Goal: Task Accomplishment & Management: Complete application form

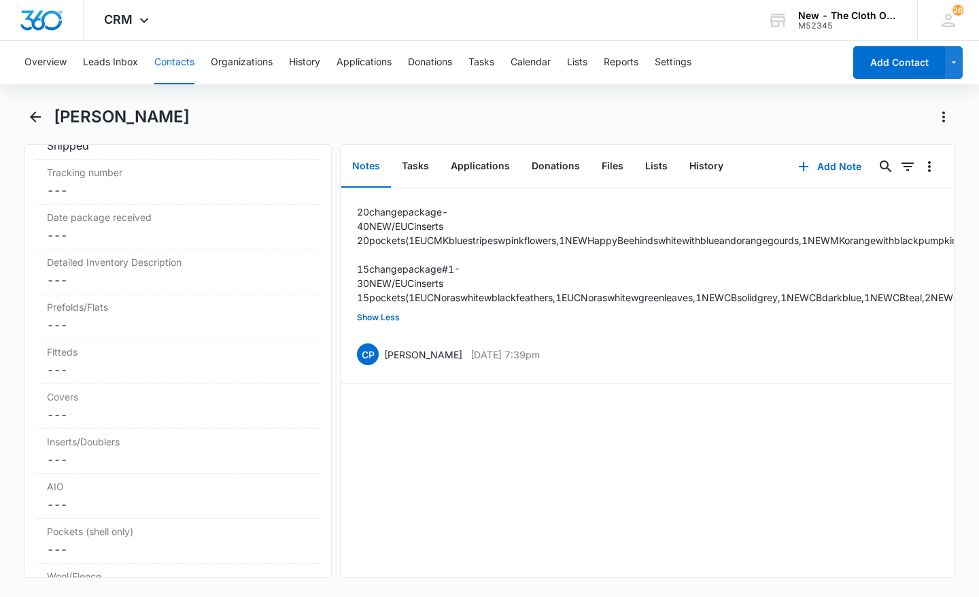
scroll to position [3253, 0]
click at [154, 330] on dd "Cancel Save Changes ---" at bounding box center [178, 321] width 262 height 16
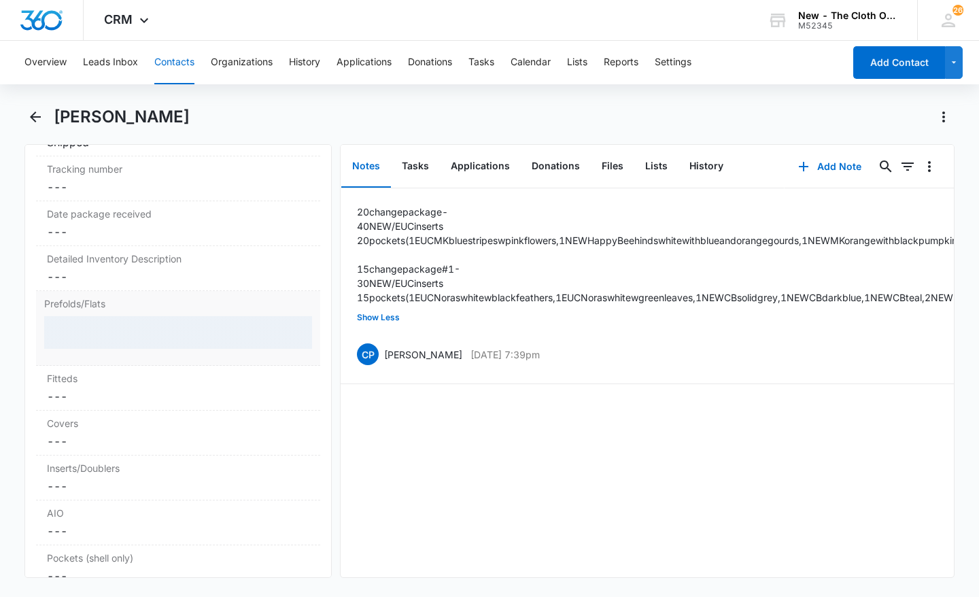
click at [139, 349] on div at bounding box center [178, 332] width 268 height 33
click at [103, 349] on div at bounding box center [178, 332] width 268 height 33
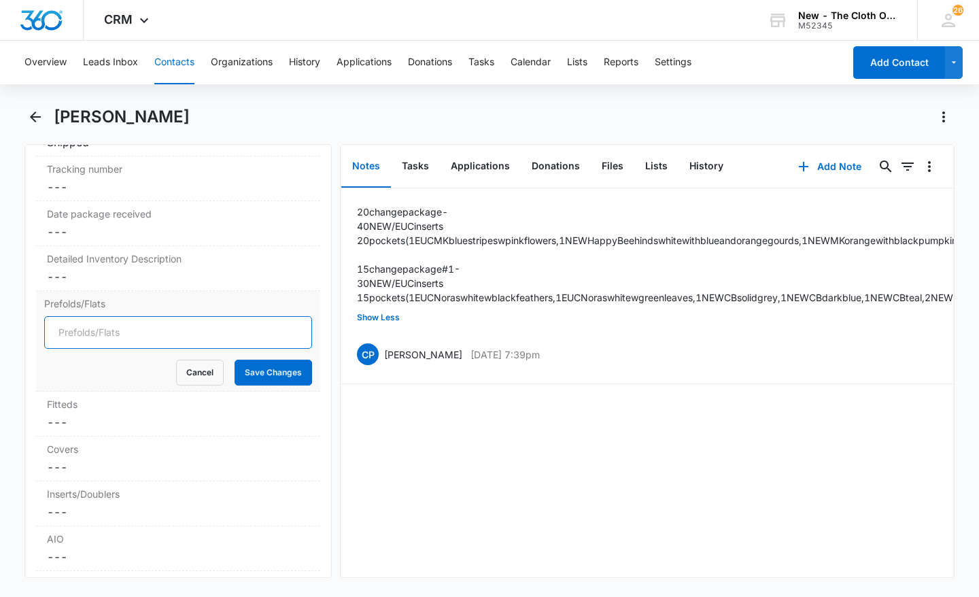
click at [92, 349] on input "Prefolds/Flats" at bounding box center [178, 332] width 268 height 33
type input "1"
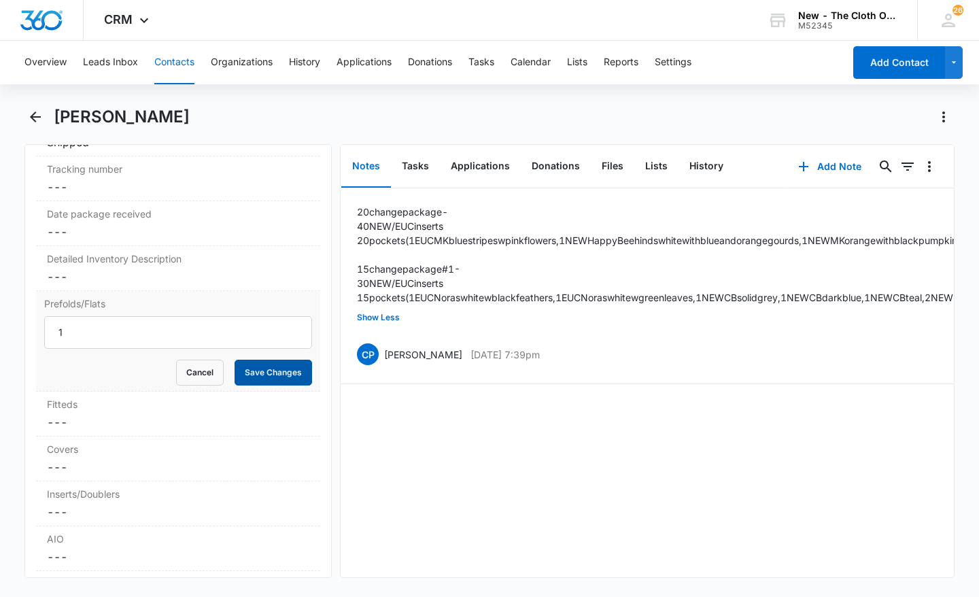
click at [265, 386] on button "Save Changes" at bounding box center [274, 373] width 78 height 26
click at [93, 475] on dd "Cancel Save Changes ---" at bounding box center [178, 467] width 262 height 16
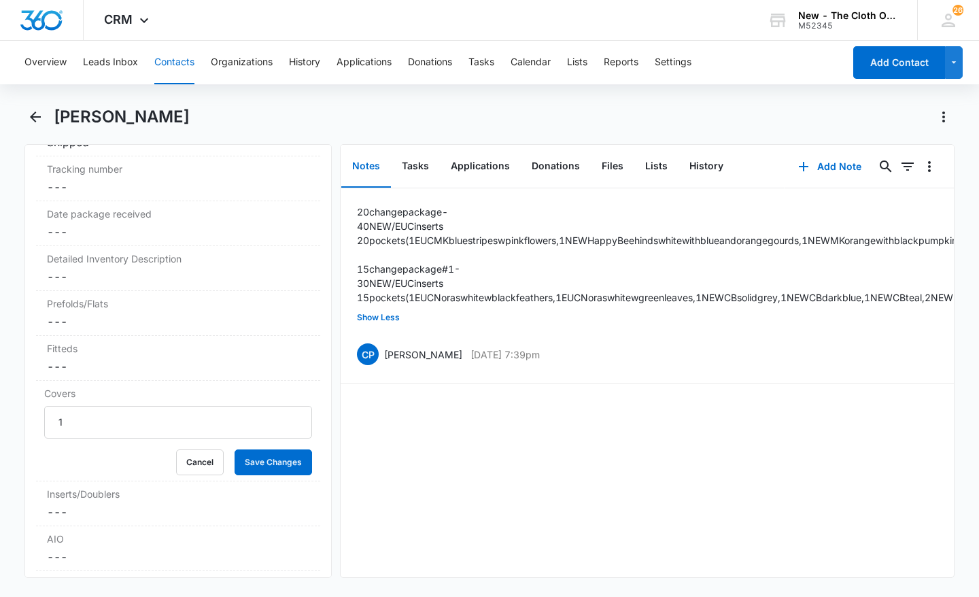
type input "1"
click at [279, 475] on button "Save Changes" at bounding box center [274, 462] width 78 height 26
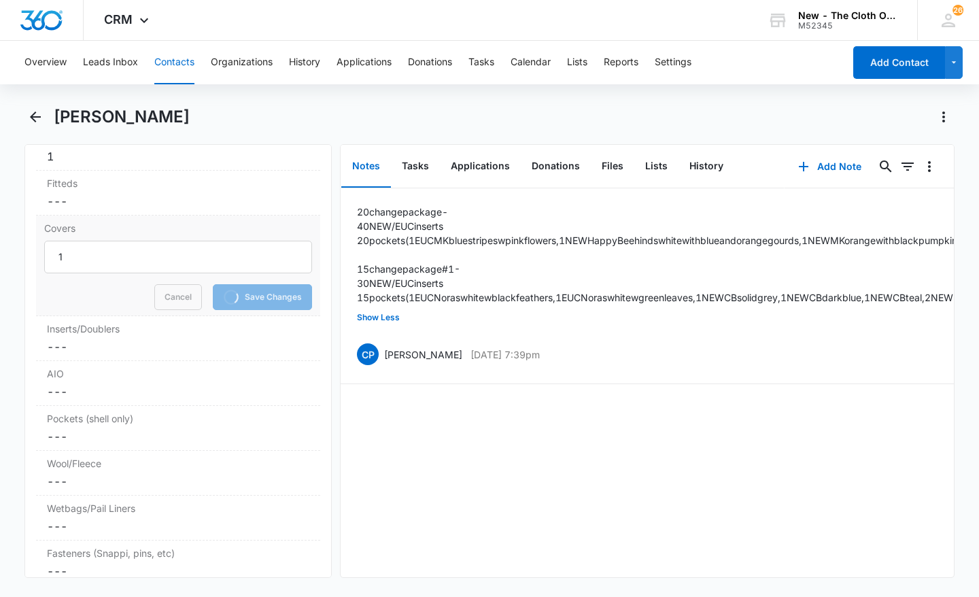
scroll to position [3434, 0]
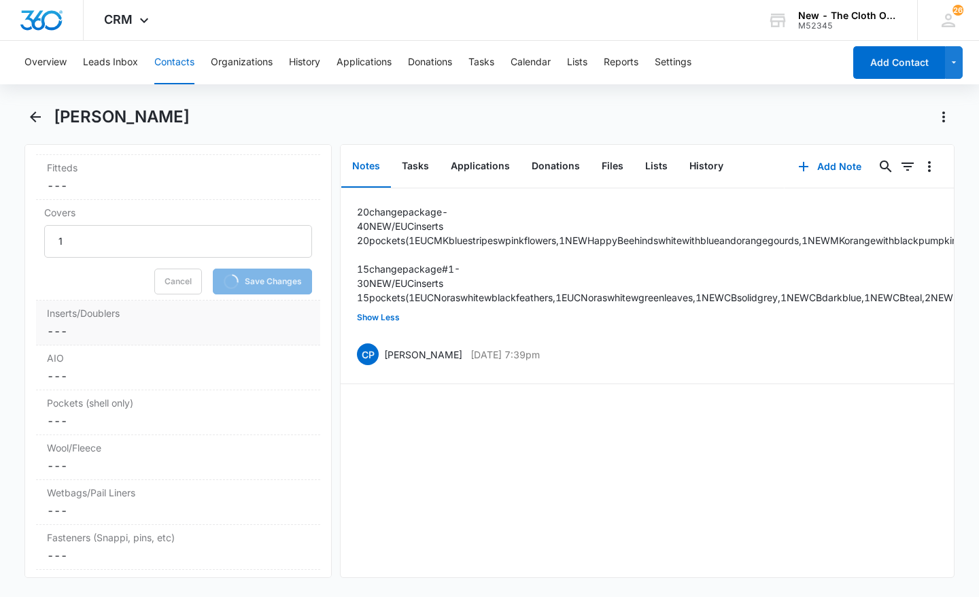
click at [199, 339] on dd "Cancel Save Changes ---" at bounding box center [178, 331] width 262 height 16
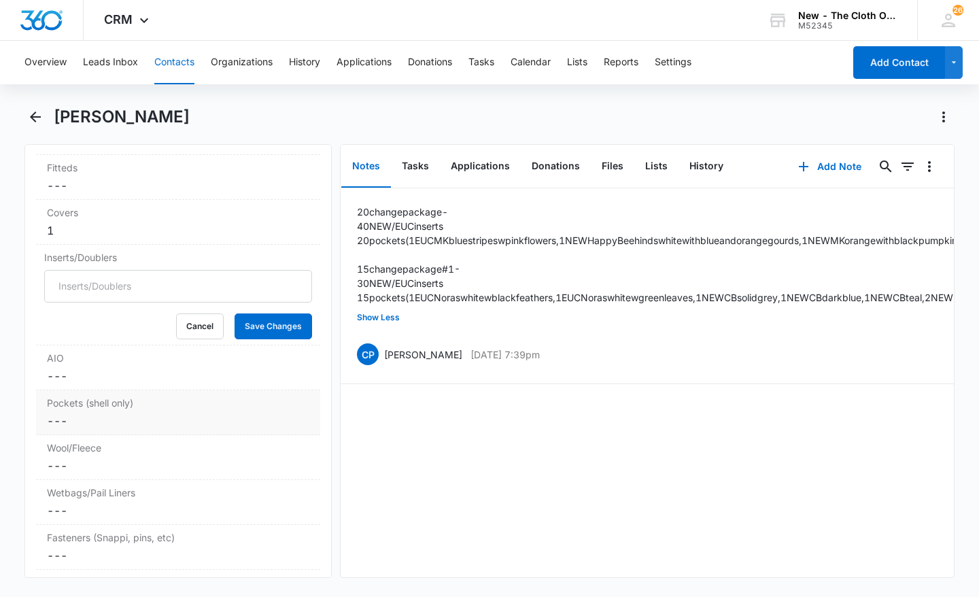
click at [80, 429] on dd "Cancel Save Changes ---" at bounding box center [178, 421] width 262 height 16
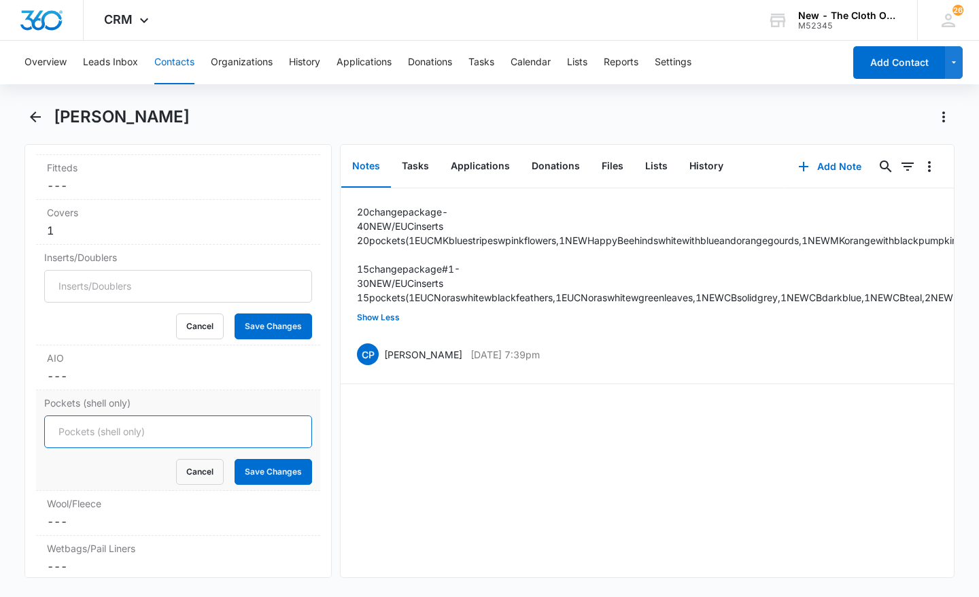
click at [80, 448] on input "Pockets (shell only)" at bounding box center [178, 431] width 268 height 33
type input "47"
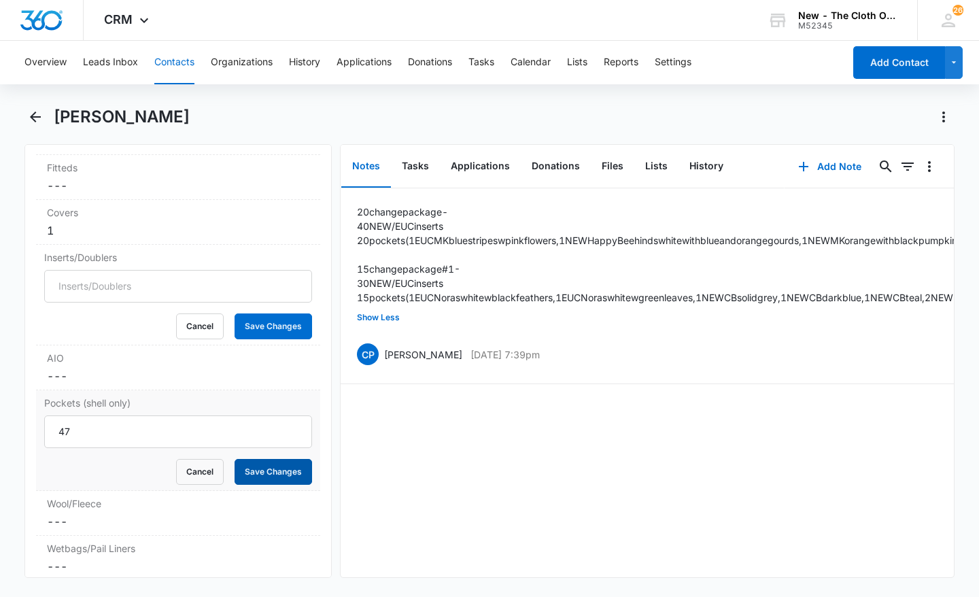
click at [284, 485] on button "Save Changes" at bounding box center [274, 472] width 78 height 26
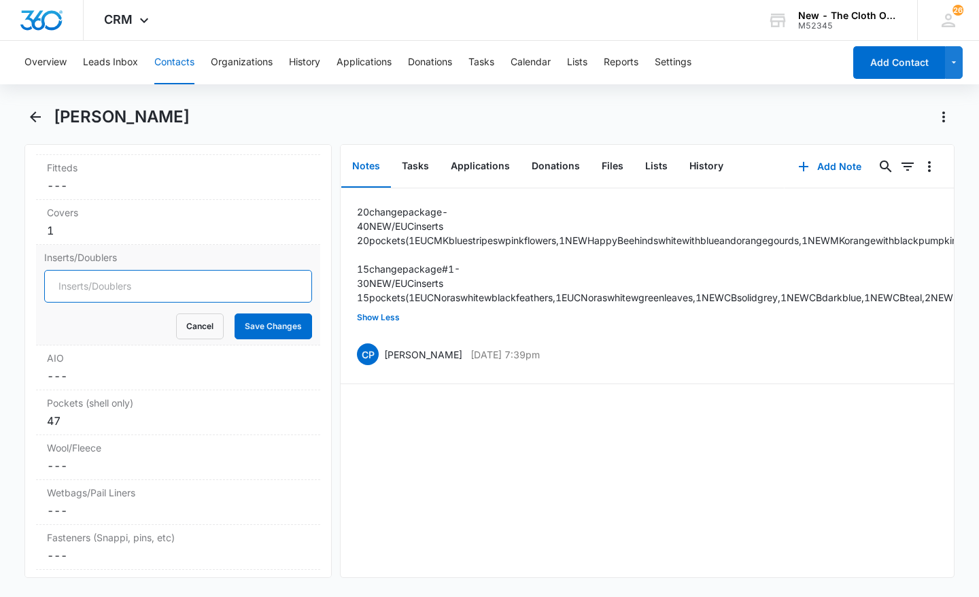
click at [101, 303] on input "Inserts/Doublers" at bounding box center [178, 286] width 268 height 33
type input "97"
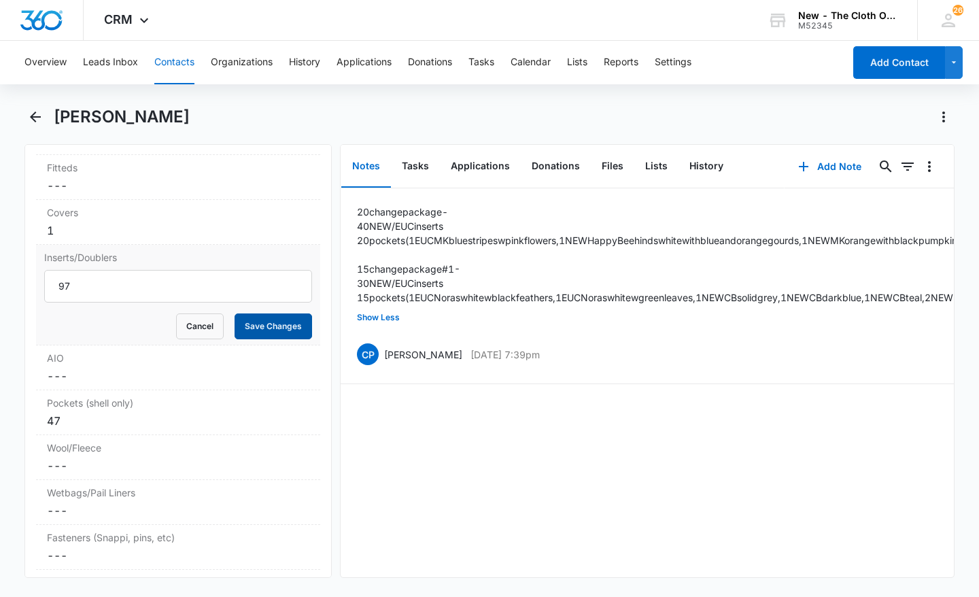
click at [259, 339] on button "Save Changes" at bounding box center [274, 326] width 78 height 26
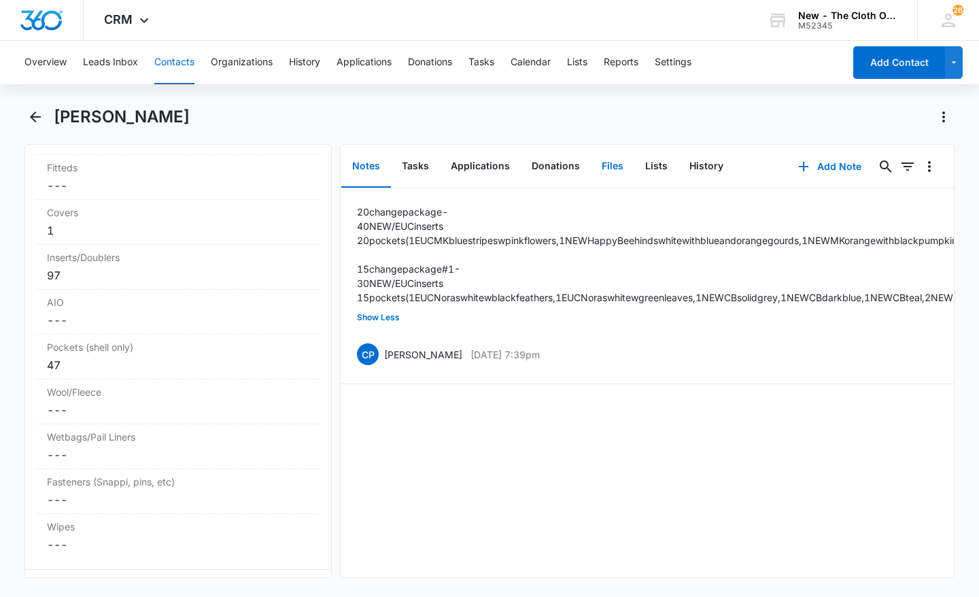
click at [621, 171] on button "Files" at bounding box center [613, 167] width 44 height 42
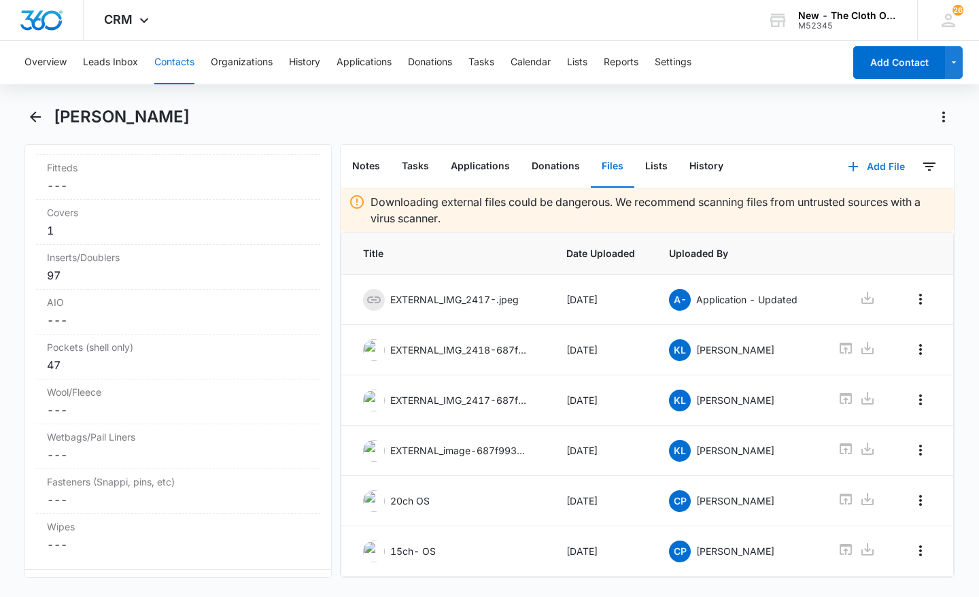
click at [885, 164] on button "Add File" at bounding box center [876, 166] width 84 height 33
click at [838, 207] on div "Upload Files" at bounding box center [858, 210] width 54 height 10
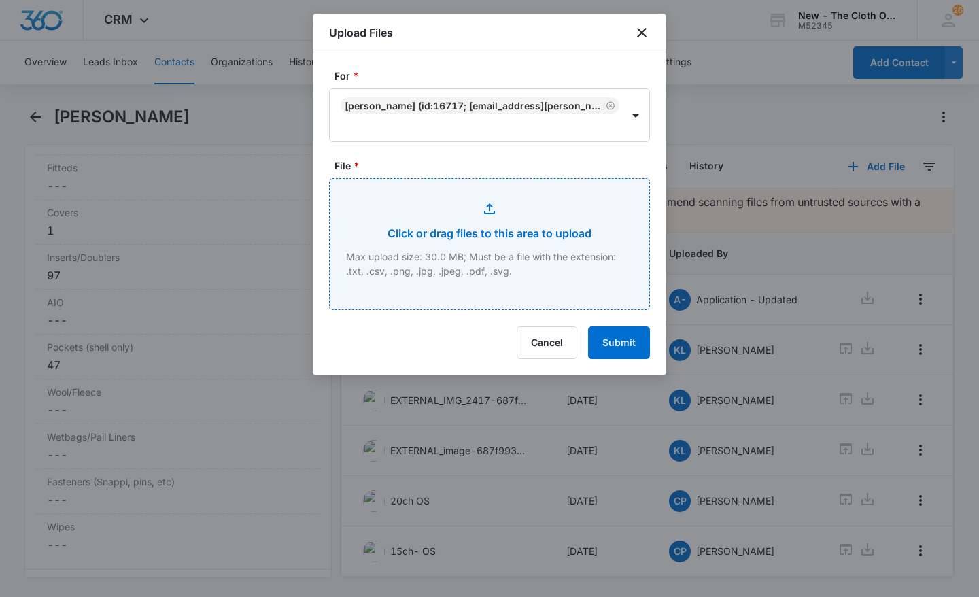
click at [520, 235] on input "File *" at bounding box center [490, 244] width 320 height 131
type input "C:\fakepath\863954bb-af65-47a1-8f45-594a68ac6481.jpg"
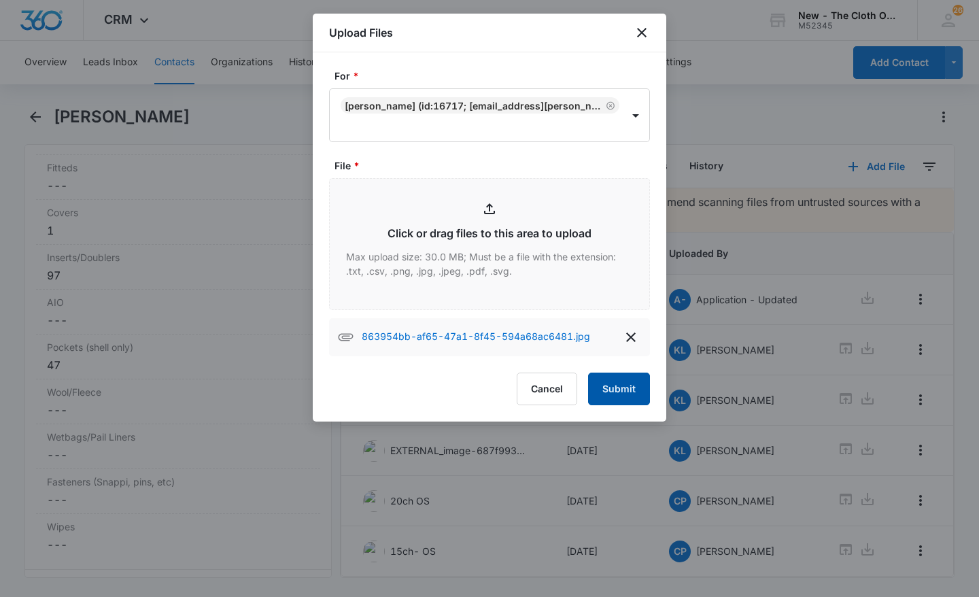
click at [622, 390] on button "Submit" at bounding box center [619, 389] width 62 height 33
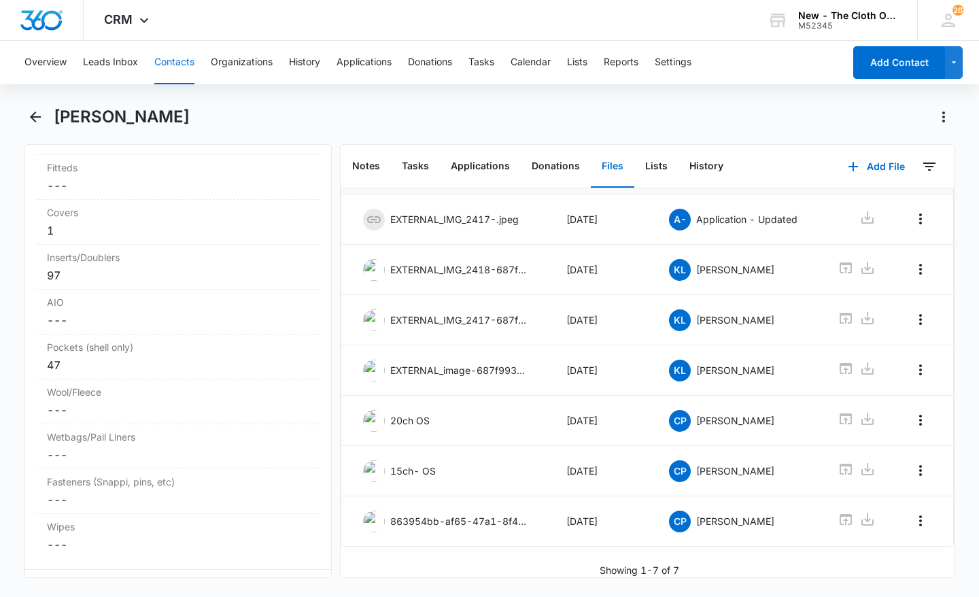
scroll to position [103, 0]
click at [913, 513] on icon "Overflow Menu" at bounding box center [921, 521] width 16 height 16
click at [893, 534] on button "Edit" at bounding box center [884, 538] width 78 height 20
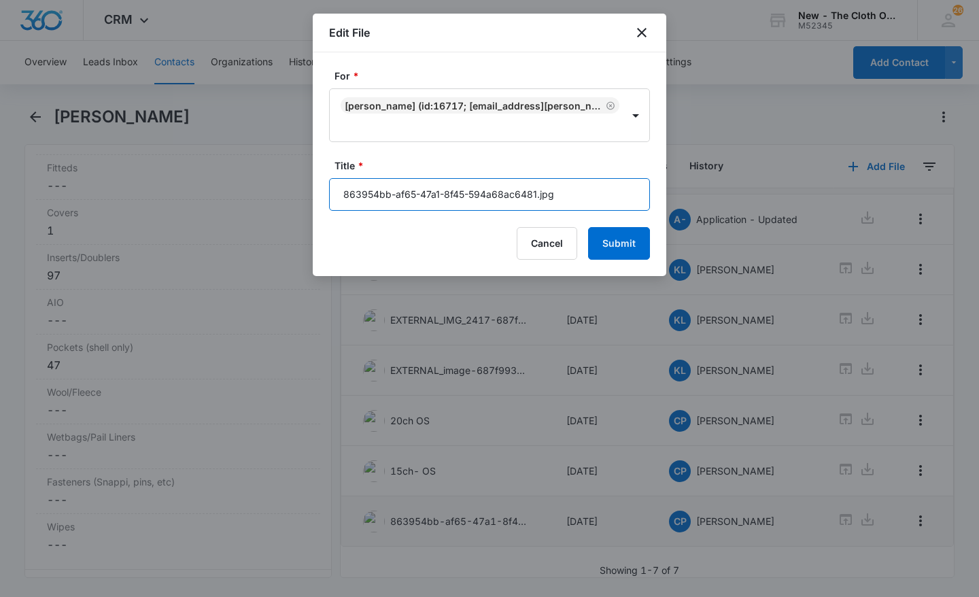
click at [426, 205] on input "863954bb-af65-47a1-8f45-594a68ac6481.jpg" at bounding box center [489, 194] width 321 height 33
type input "15 ch os #2"
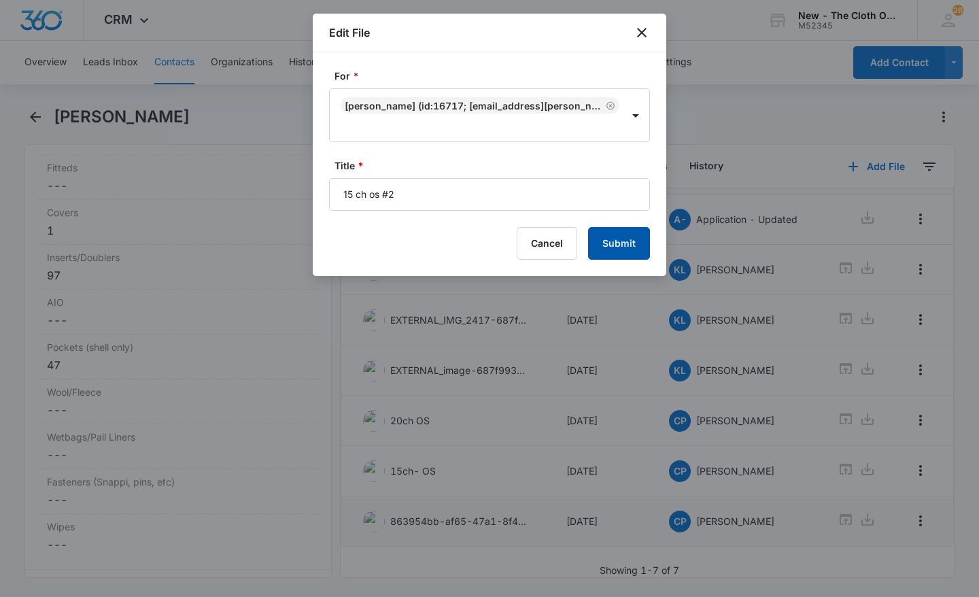
click at [628, 238] on button "Submit" at bounding box center [619, 243] width 62 height 33
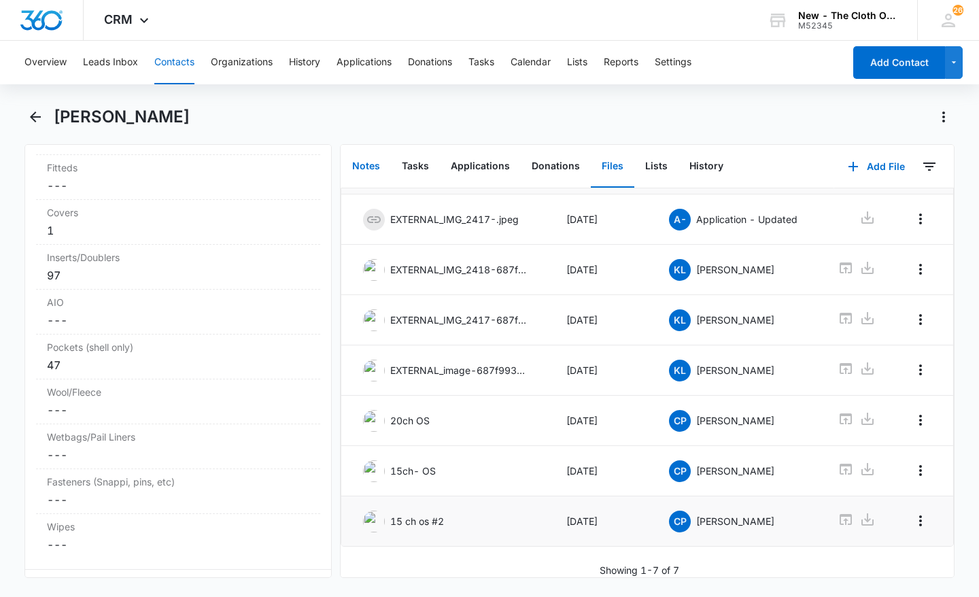
click at [368, 171] on button "Notes" at bounding box center [366, 167] width 50 height 42
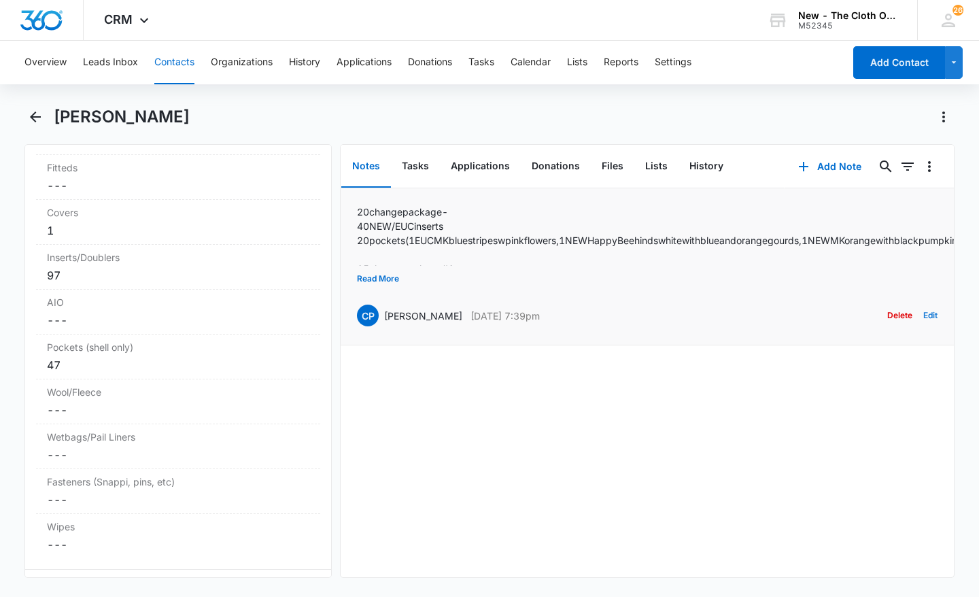
click at [923, 316] on button "Edit" at bounding box center [930, 316] width 14 height 26
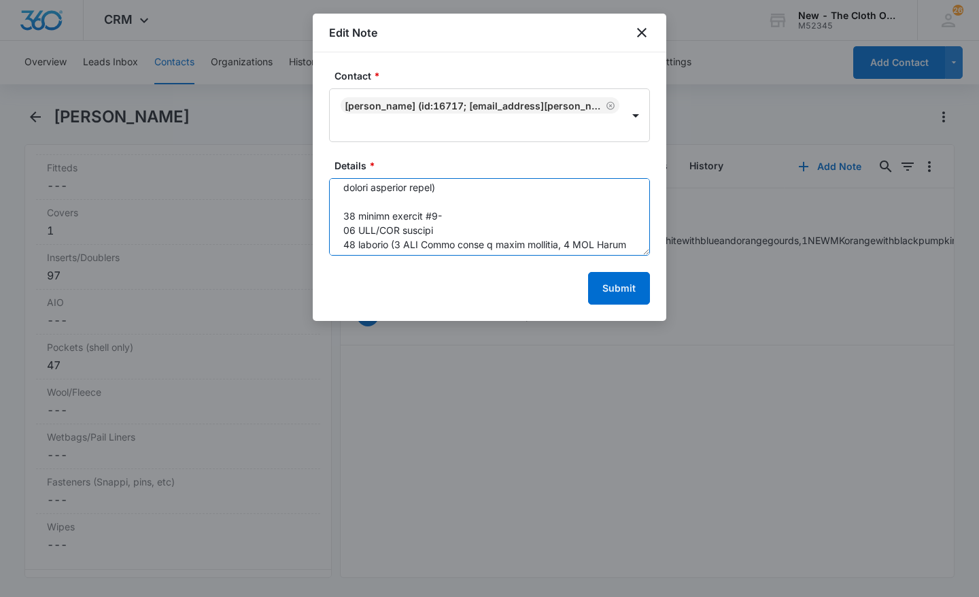
scroll to position [300, 0]
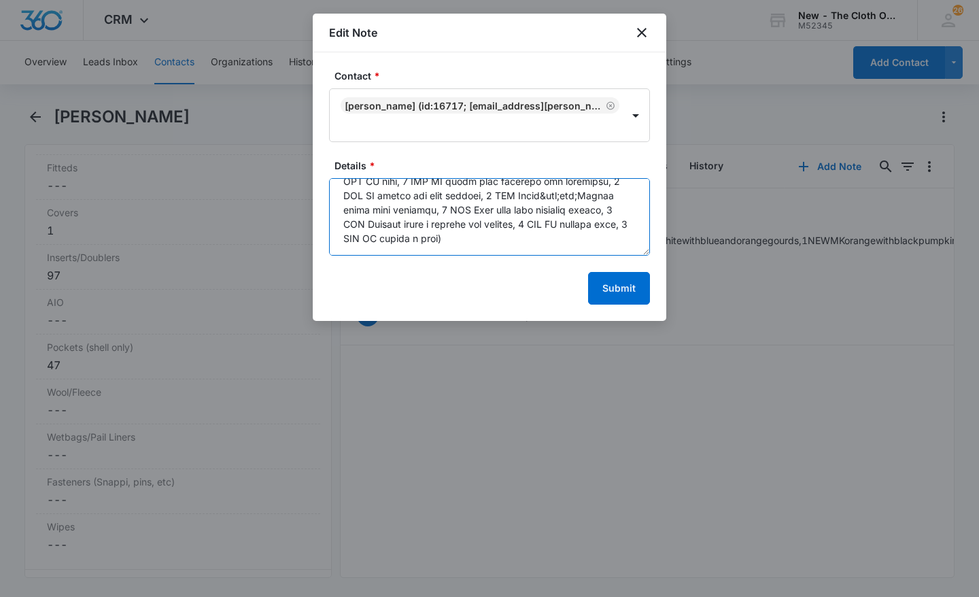
click at [630, 247] on textarea "Details *" at bounding box center [489, 217] width 321 height 78
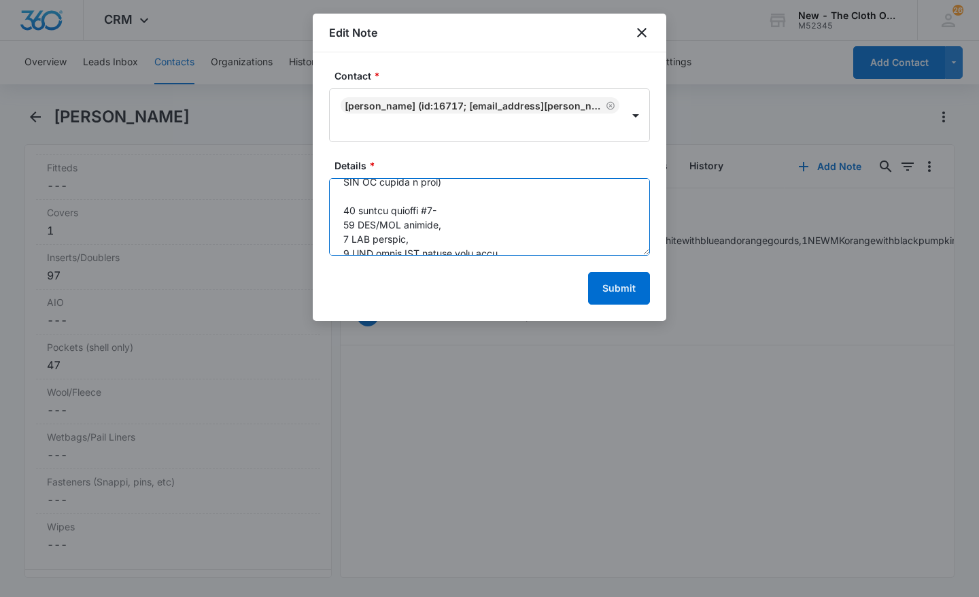
scroll to position [352, 0]
drag, startPoint x: 471, startPoint y: 244, endPoint x: 341, endPoint y: 213, distance: 133.6
click at [341, 213] on textarea "Details *" at bounding box center [489, 217] width 321 height 78
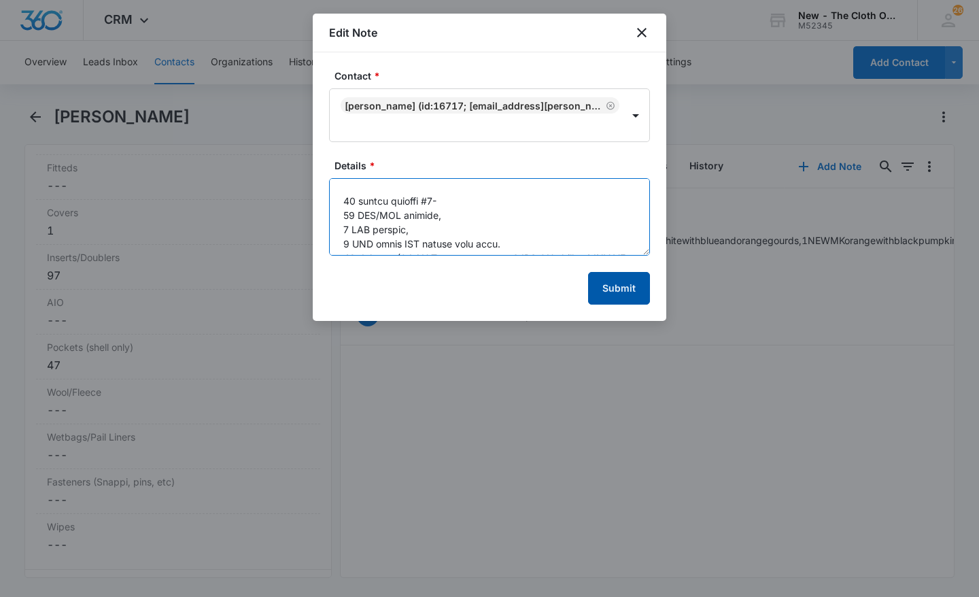
type textarea "20 change package- 40 NEW/EUC inserts 20 pockets (1 EUC MK blue stripes w pink …"
click at [639, 299] on button "Submit" at bounding box center [619, 288] width 62 height 33
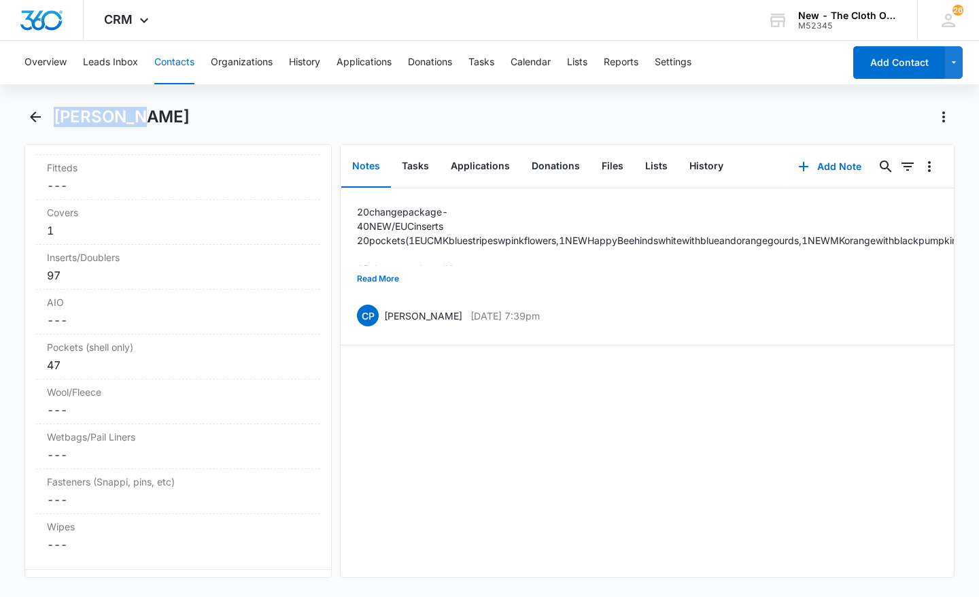
drag, startPoint x: 129, startPoint y: 120, endPoint x: 56, endPoint y: 109, distance: 73.5
click at [56, 109] on h1 "[PERSON_NAME]" at bounding box center [122, 117] width 136 height 20
copy h1 "Brentiana"
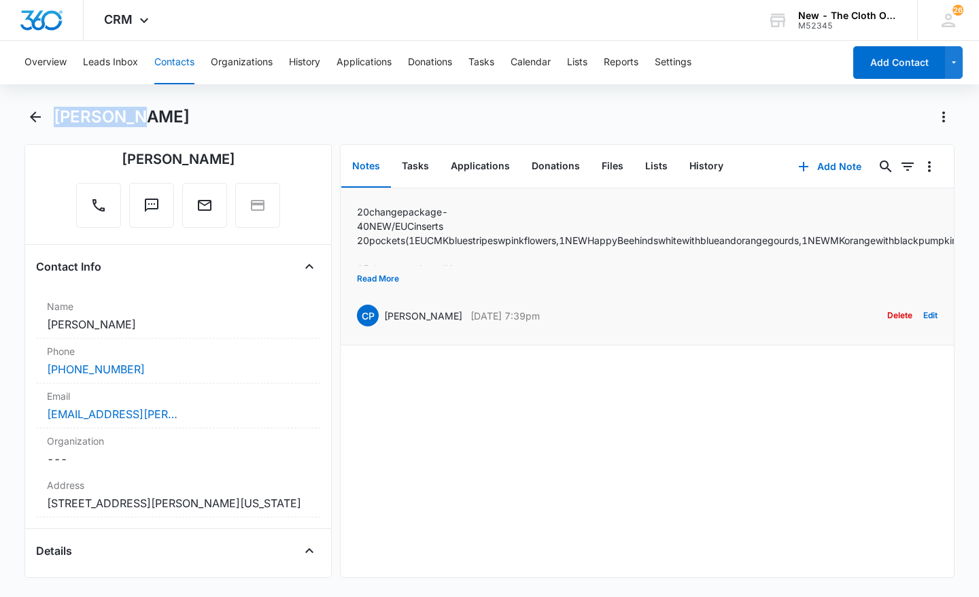
scroll to position [122, 0]
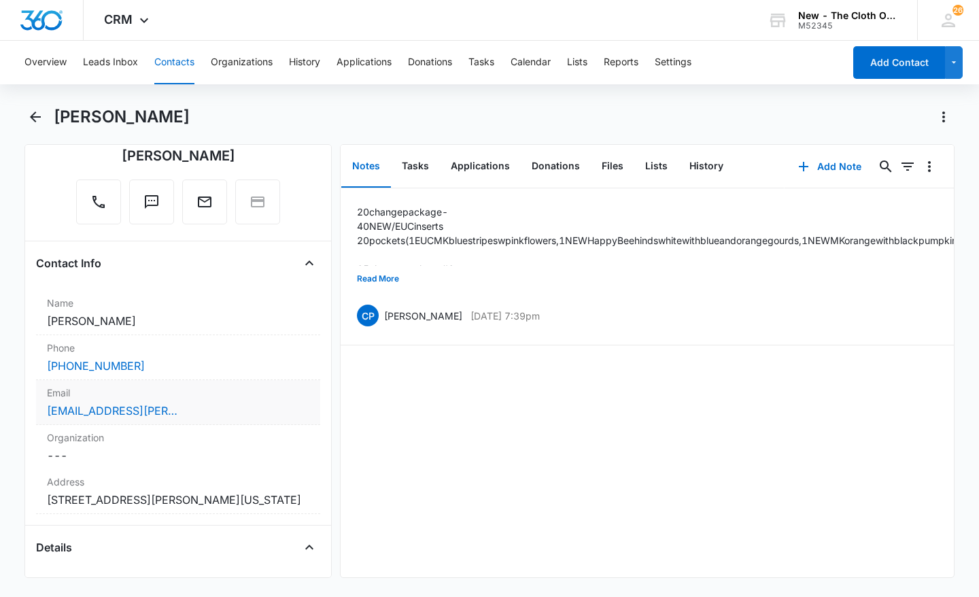
click at [264, 414] on div "[EMAIL_ADDRESS][PERSON_NAME][DOMAIN_NAME]" at bounding box center [178, 411] width 262 height 16
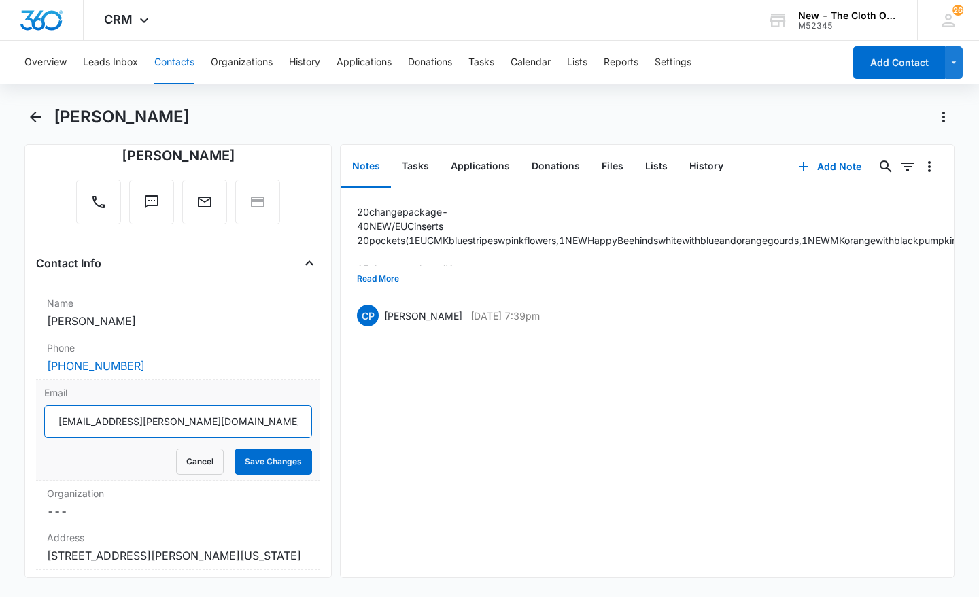
click at [118, 422] on input "[EMAIL_ADDRESS][PERSON_NAME][DOMAIN_NAME]" at bounding box center [178, 421] width 268 height 33
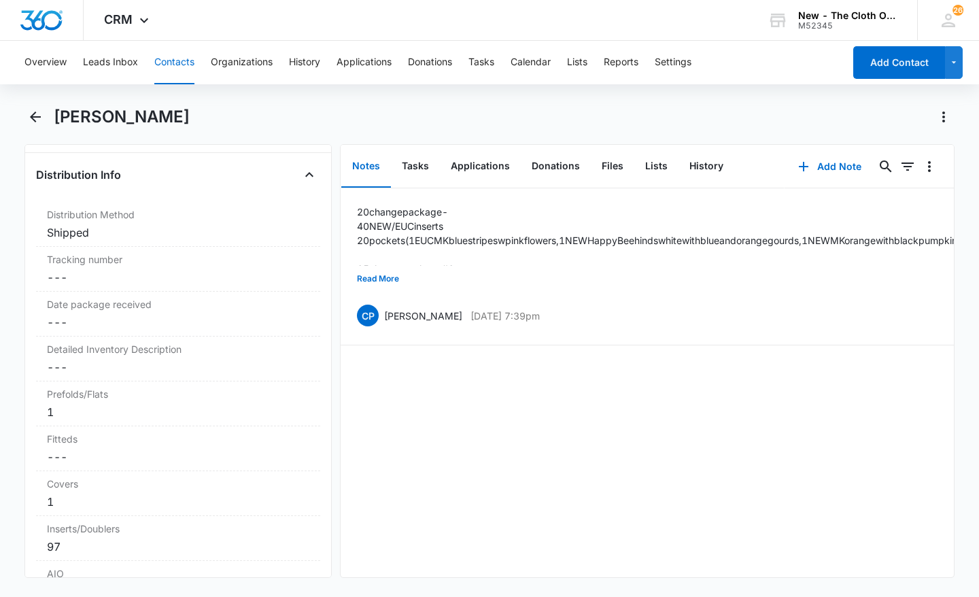
scroll to position [3221, 0]
click at [231, 379] on div "Detailed Inventory Description Cancel Save Changes ---" at bounding box center [178, 356] width 284 height 45
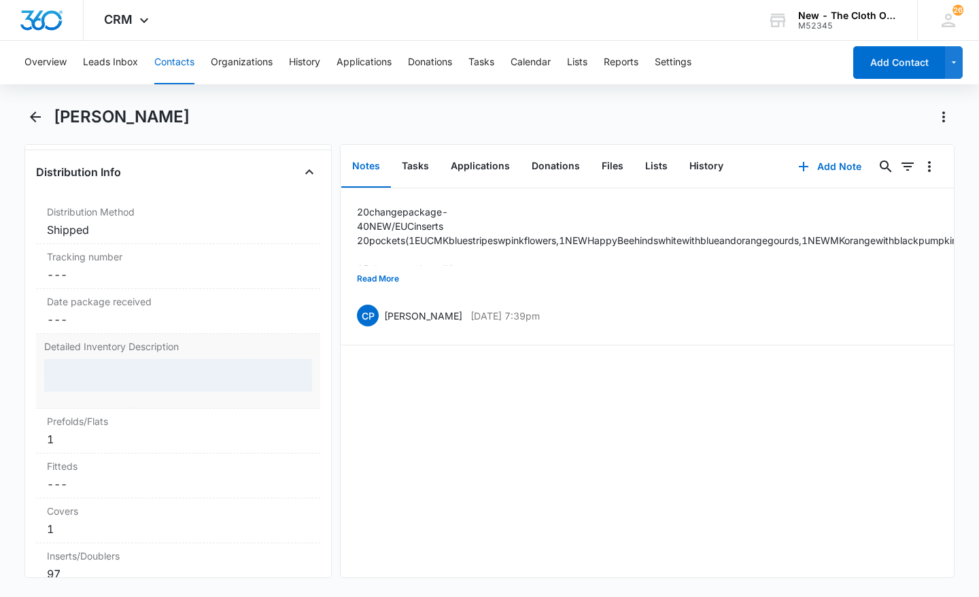
click at [211, 392] on div at bounding box center [178, 375] width 268 height 33
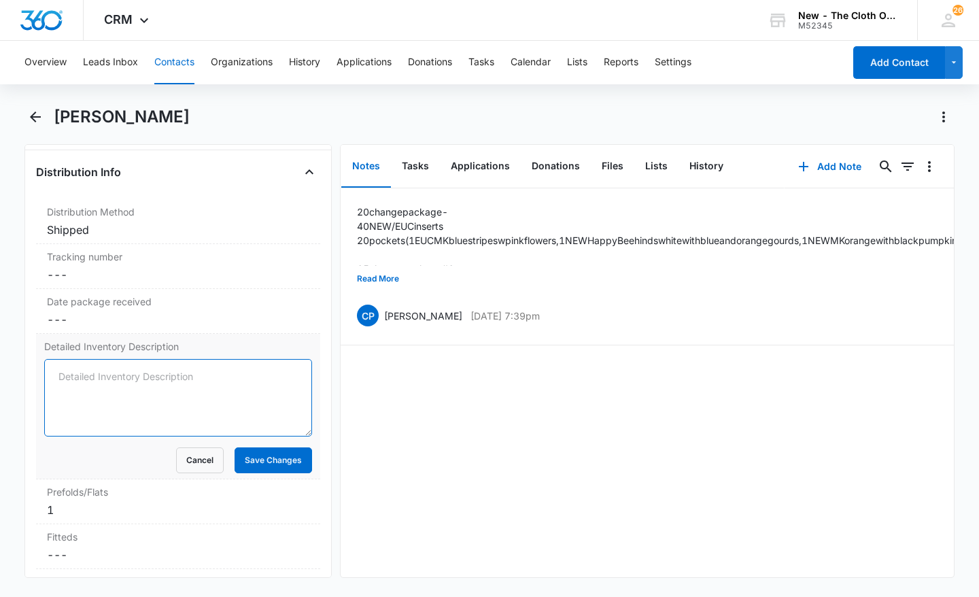
click at [186, 415] on textarea "Detailed Inventory Description" at bounding box center [178, 398] width 268 height 78
type textarea "/"
type textarea "In notes :)"
click at [282, 473] on button "Save Changes" at bounding box center [274, 460] width 78 height 26
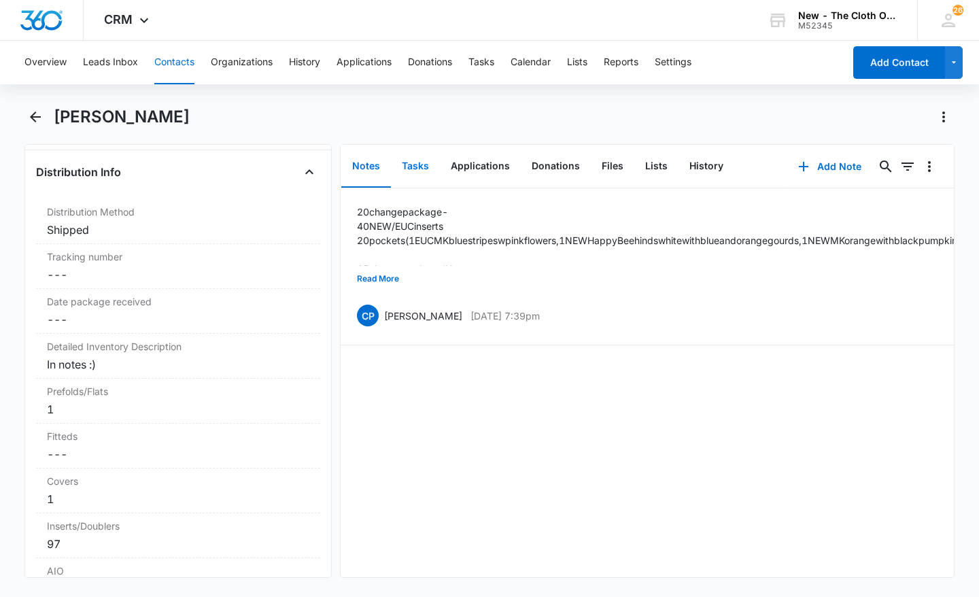
click at [422, 163] on button "Tasks" at bounding box center [415, 167] width 49 height 42
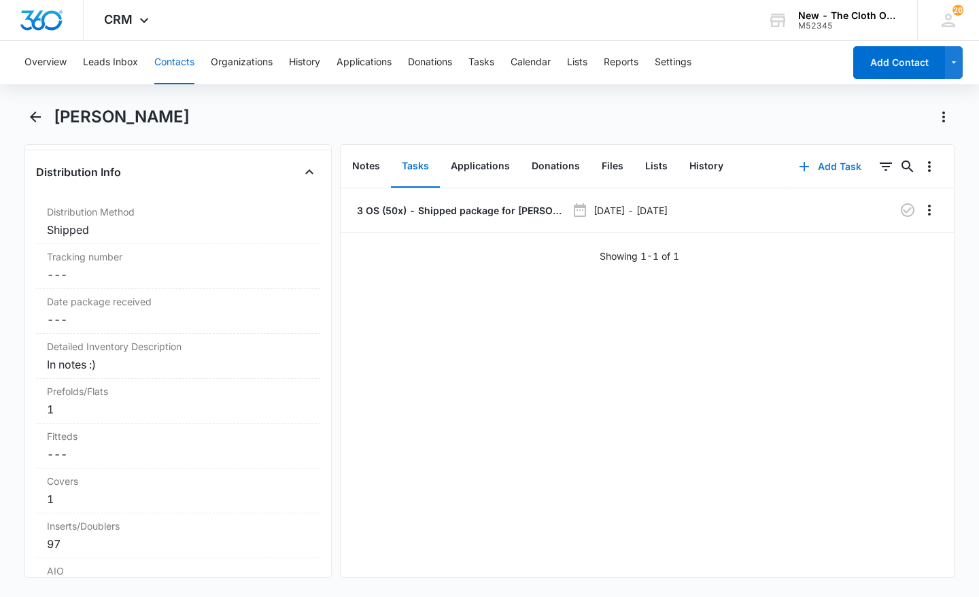
click at [832, 166] on button "Add Task" at bounding box center [830, 166] width 90 height 33
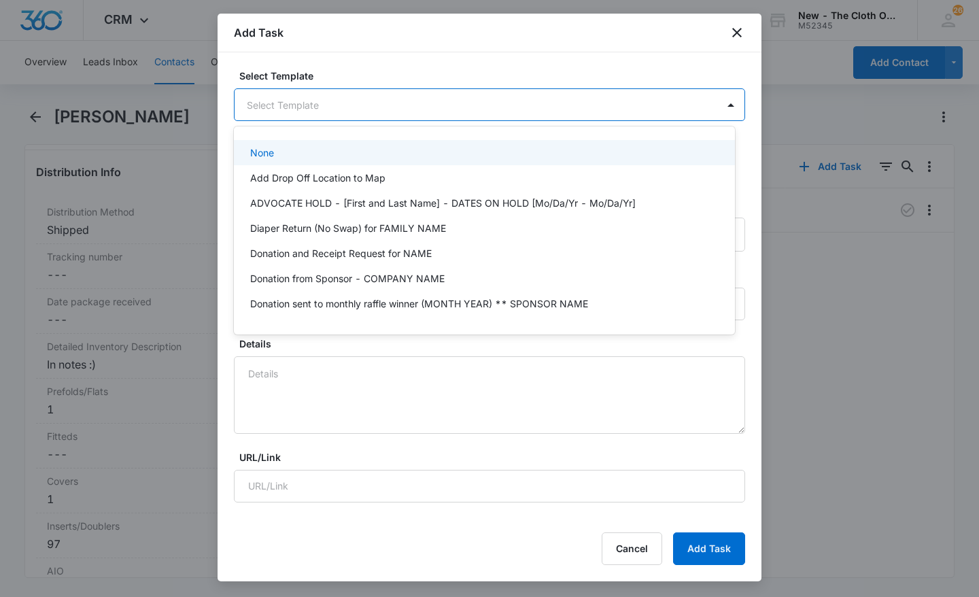
click at [376, 112] on body "CRM Apps Reputation CRM Email Social Ads Intelligence Brand Settings New - The …" at bounding box center [489, 298] width 979 height 597
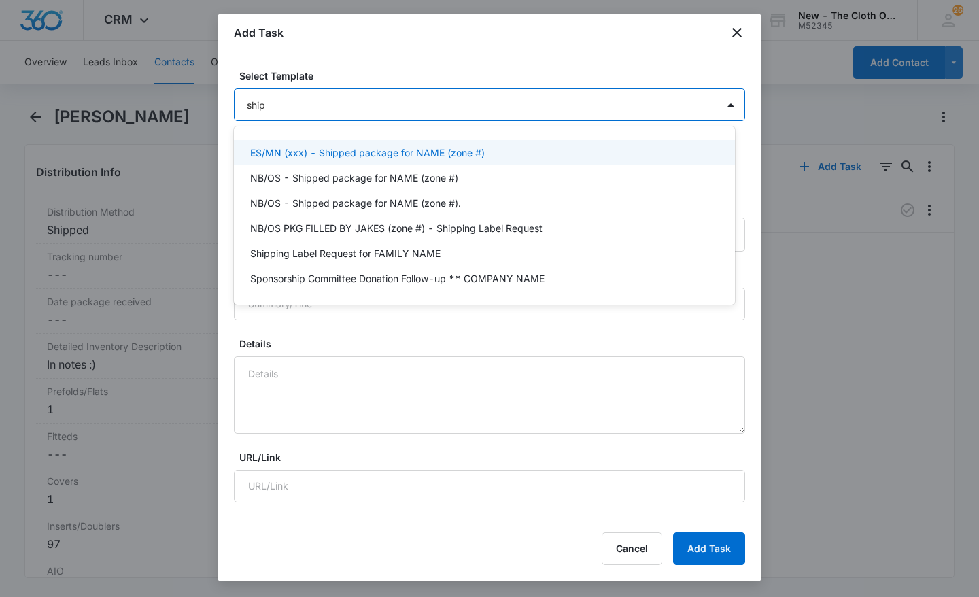
type input "[PERSON_NAME]"
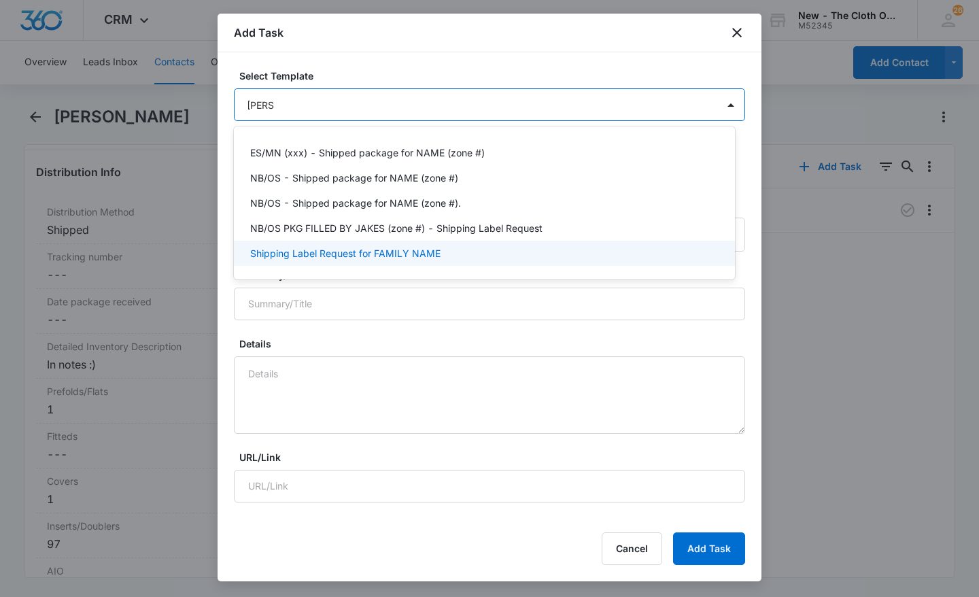
click at [380, 250] on p "Shipping Label Request for FAMILY NAME" at bounding box center [345, 253] width 190 height 14
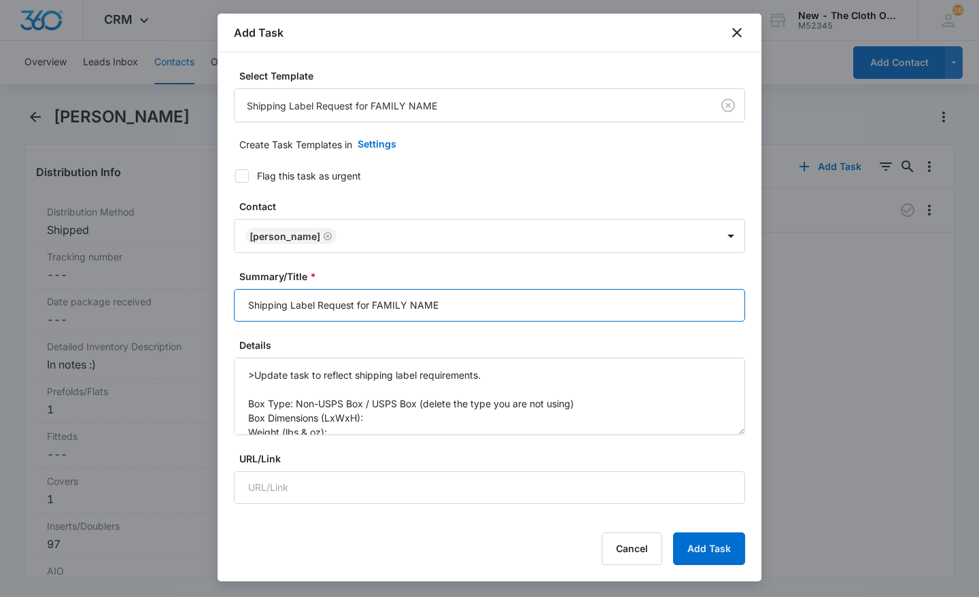
click at [462, 305] on input "Shipping Label Request for FAMILY NAME" at bounding box center [489, 305] width 511 height 33
type input "Shipping Label Request for [PERSON_NAME]"
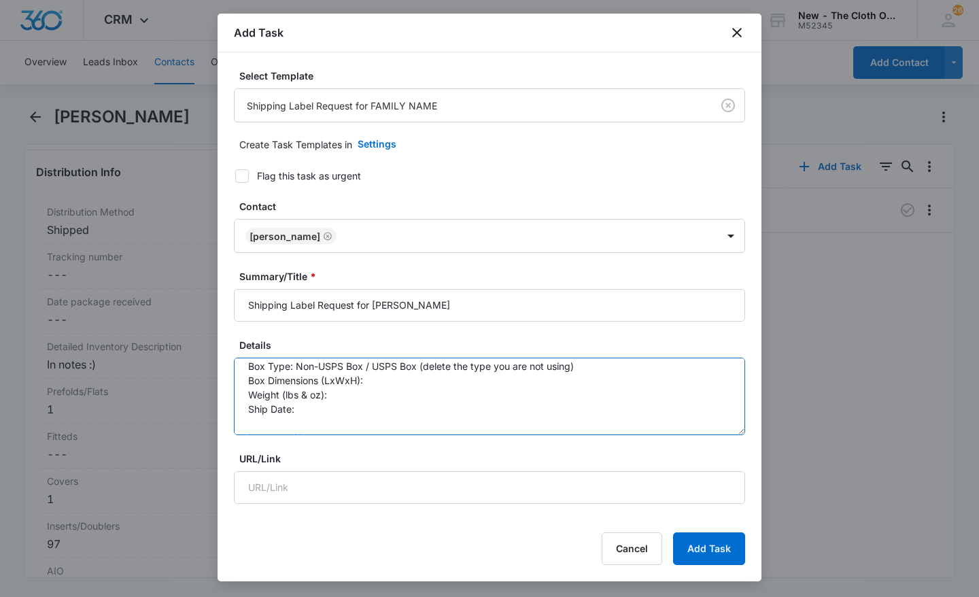
scroll to position [129, 0]
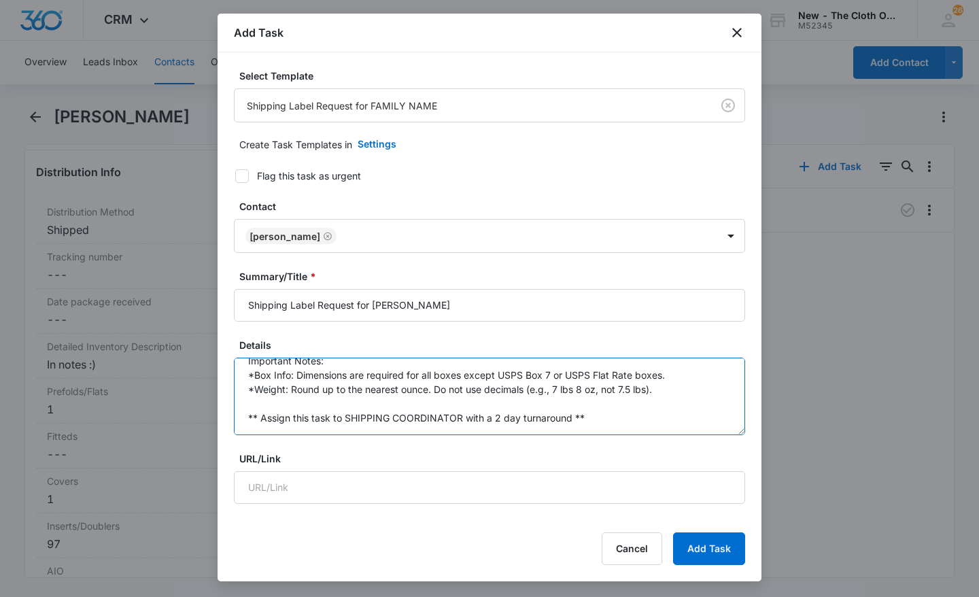
drag, startPoint x: 244, startPoint y: 375, endPoint x: 469, endPoint y: 451, distance: 236.8
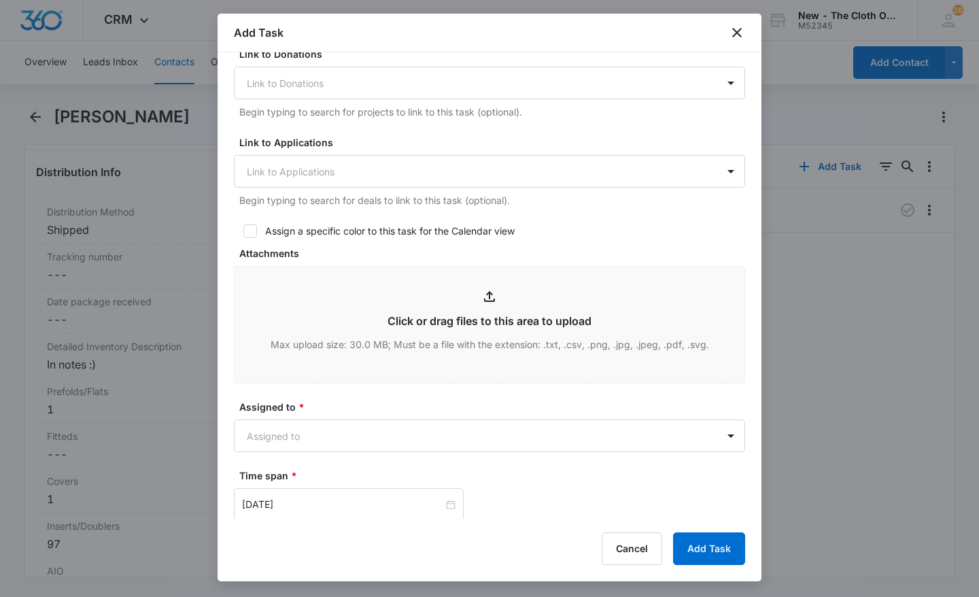
scroll to position [469, 0]
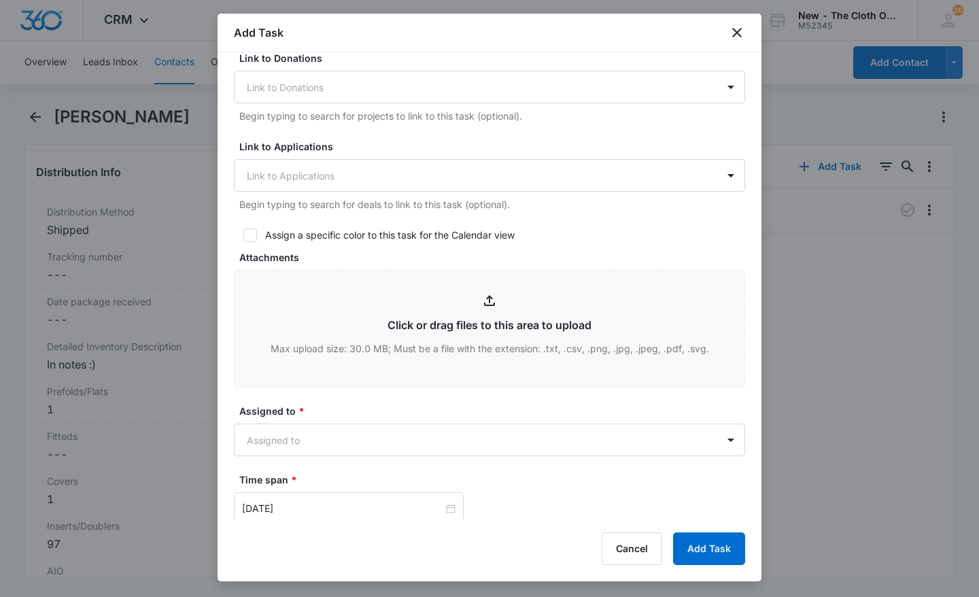
type textarea "non usps 21lbs 2 oz 15x18.75xx12 non usps ("frankenbox"-no way to make smaller,…"
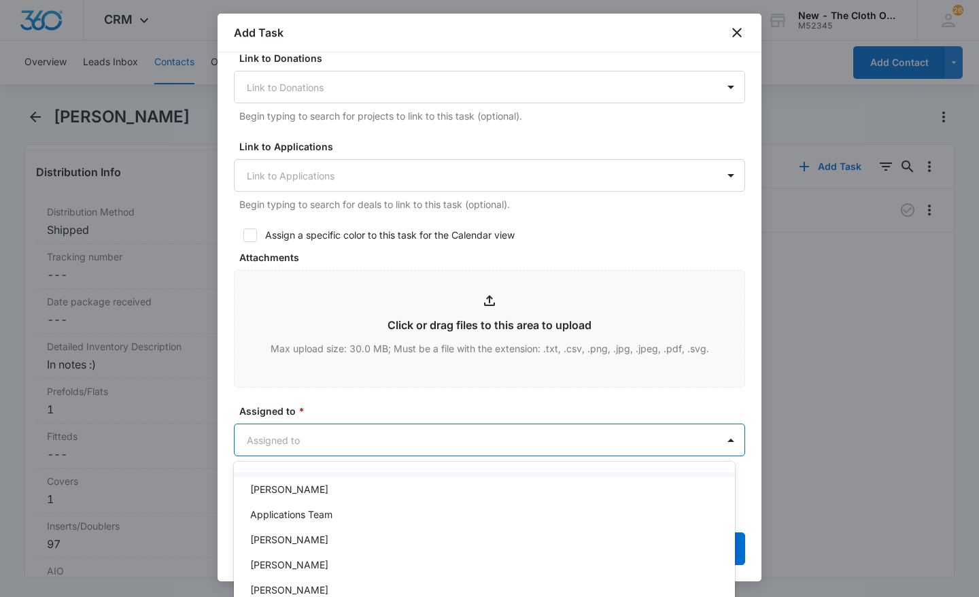
scroll to position [24, 0]
click at [454, 432] on body "CRM Apps Reputation CRM Email Social Ads Intelligence Brand Settings New - The …" at bounding box center [489, 298] width 979 height 597
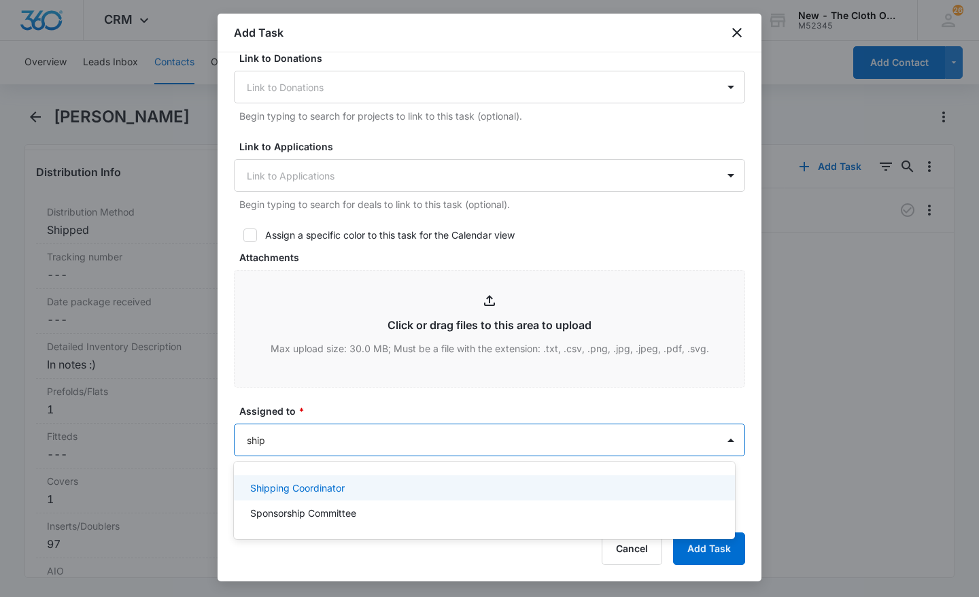
type input "[PERSON_NAME]"
click at [433, 489] on div "Shipping Coordinator" at bounding box center [483, 488] width 466 height 14
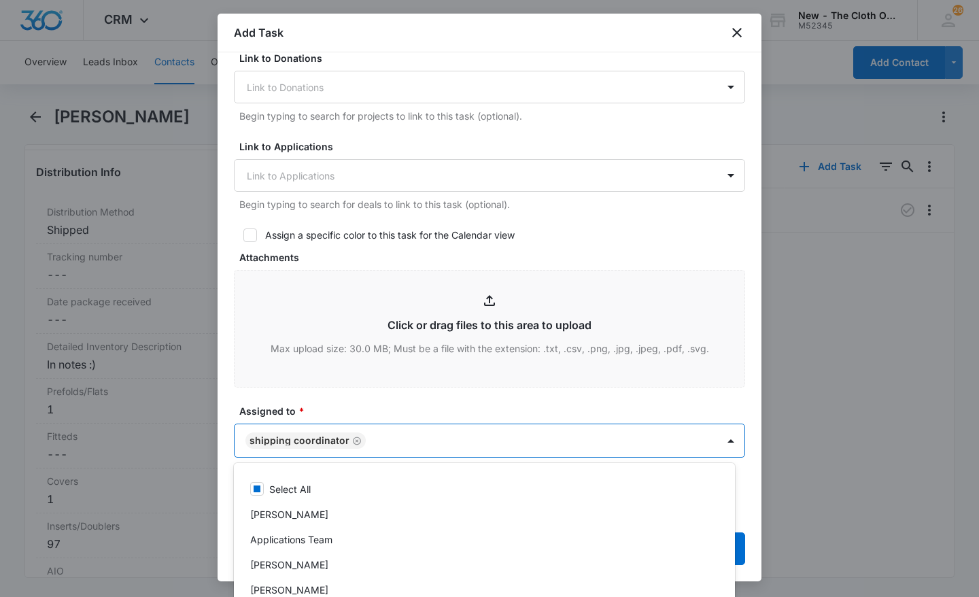
click at [517, 396] on form "Select Template Shipping Label Request for FAMILY NAME Create Task Templates in…" at bounding box center [489, 195] width 511 height 1192
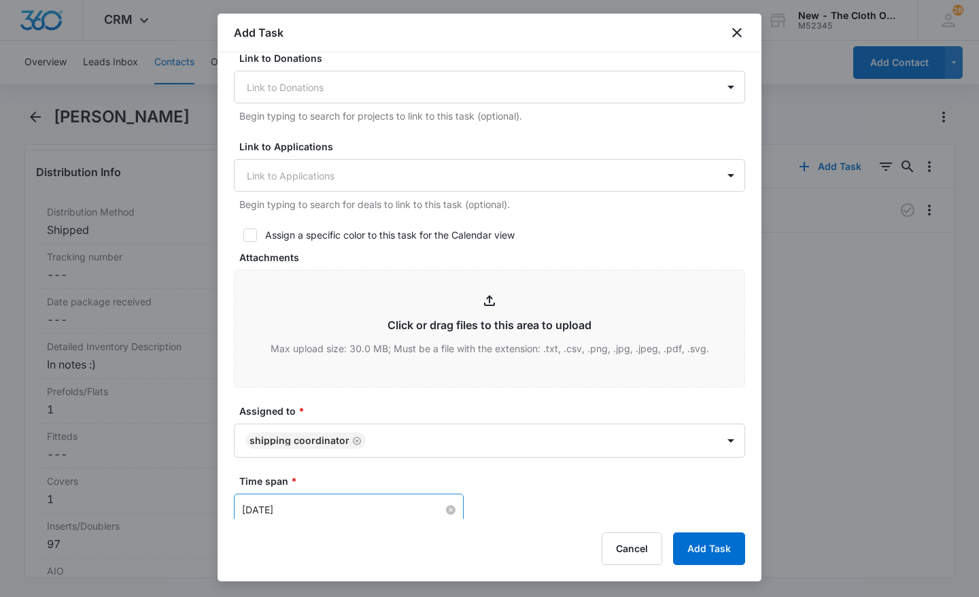
click at [405, 513] on input "[DATE]" at bounding box center [342, 510] width 201 height 15
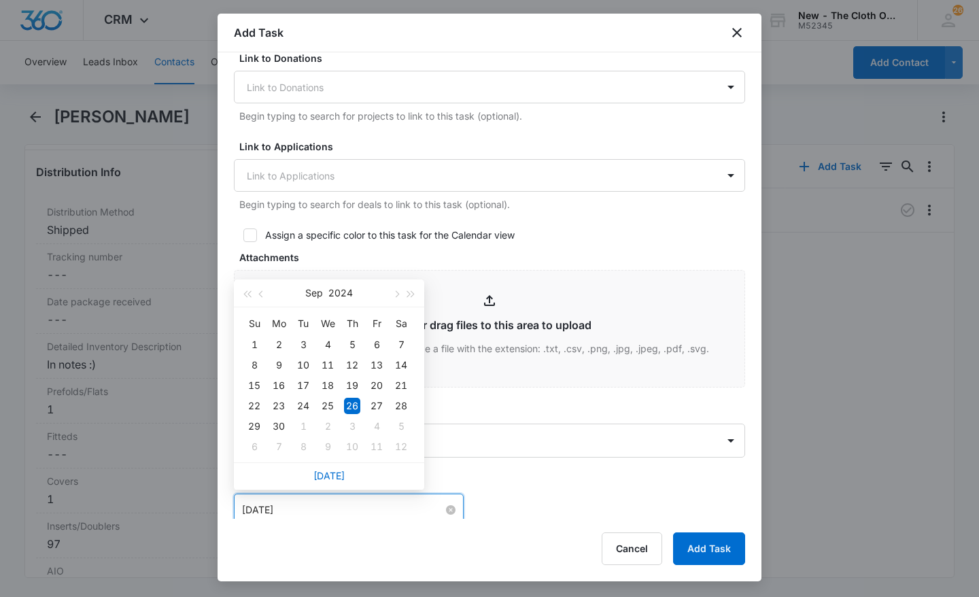
click at [342, 479] on link "[DATE]" at bounding box center [328, 476] width 31 height 12
type input "[DATE]"
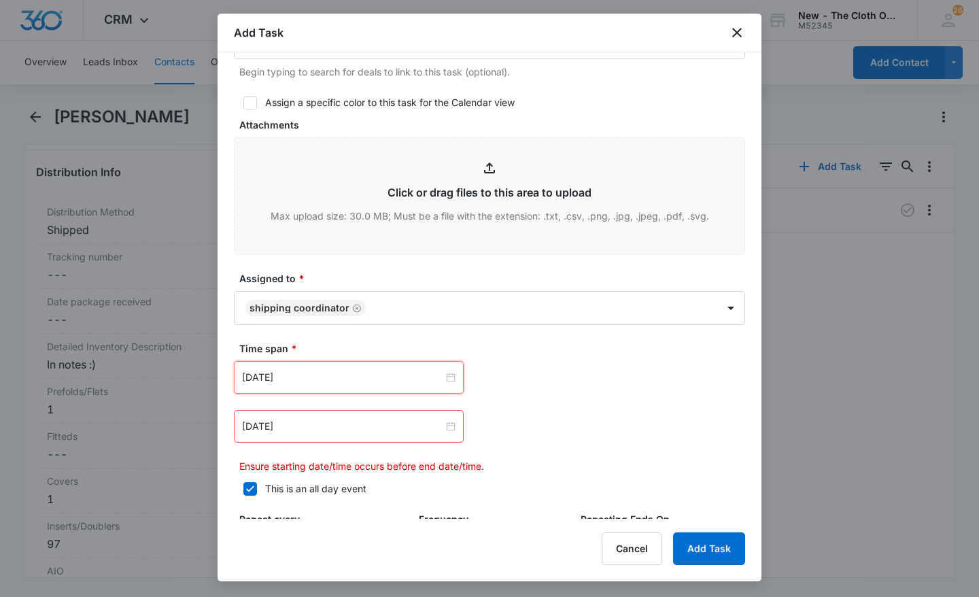
scroll to position [602, 0]
click at [411, 430] on input "[DATE]" at bounding box center [342, 426] width 201 height 15
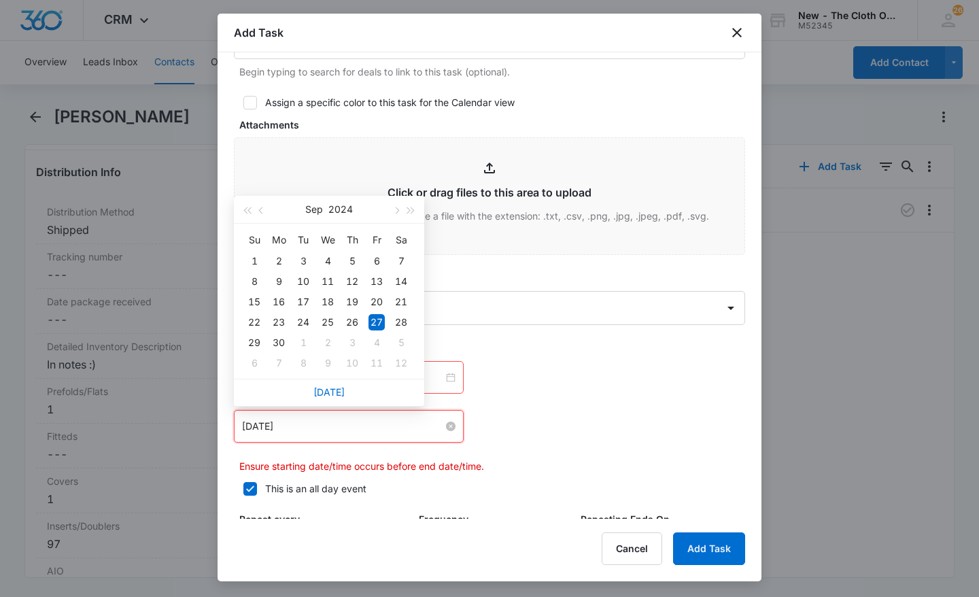
click at [340, 392] on link "[DATE]" at bounding box center [328, 392] width 31 height 12
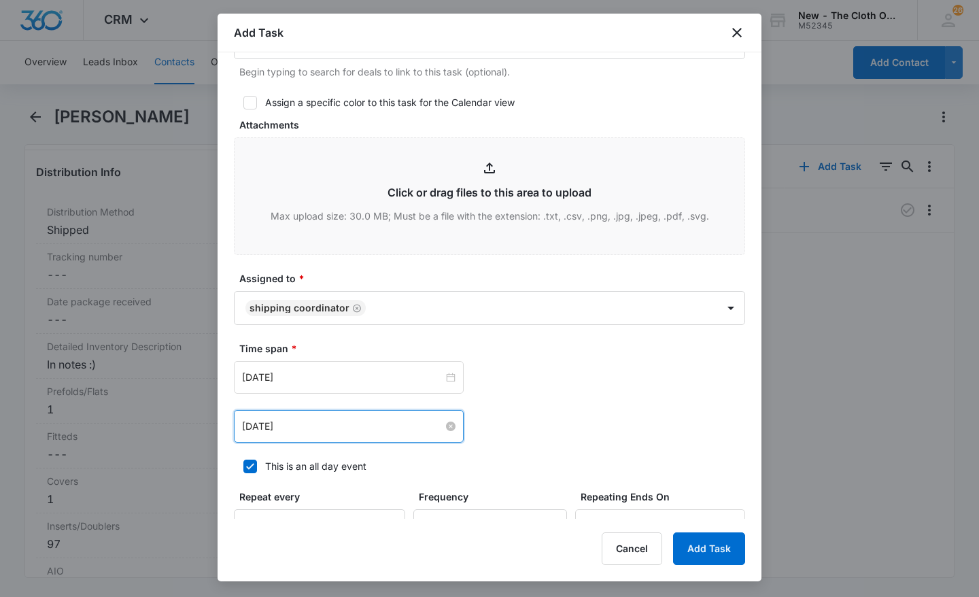
click at [343, 430] on input "[DATE]" at bounding box center [342, 426] width 201 height 15
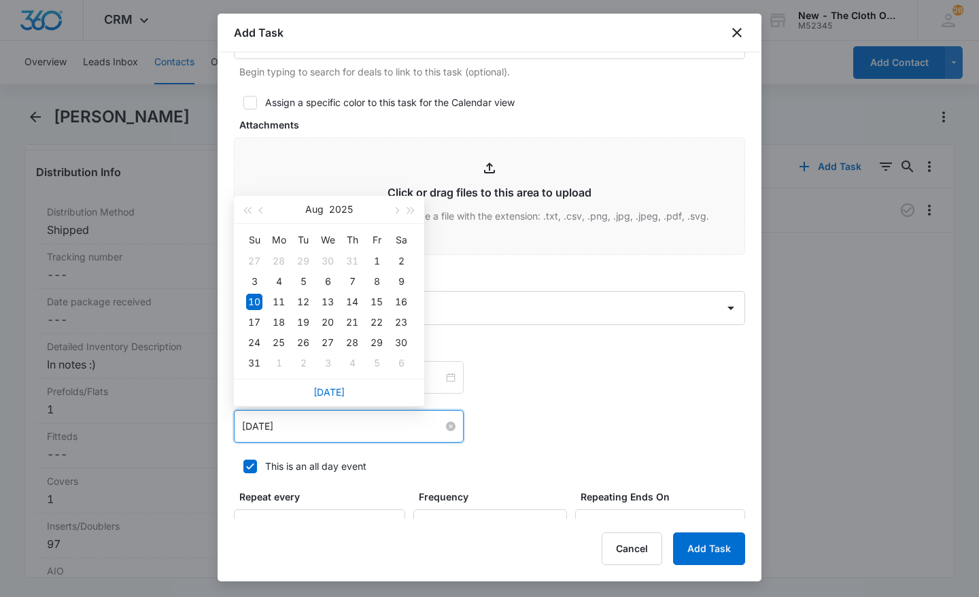
click at [304, 302] on div "12" at bounding box center [303, 302] width 16 height 16
type input "[DATE]"
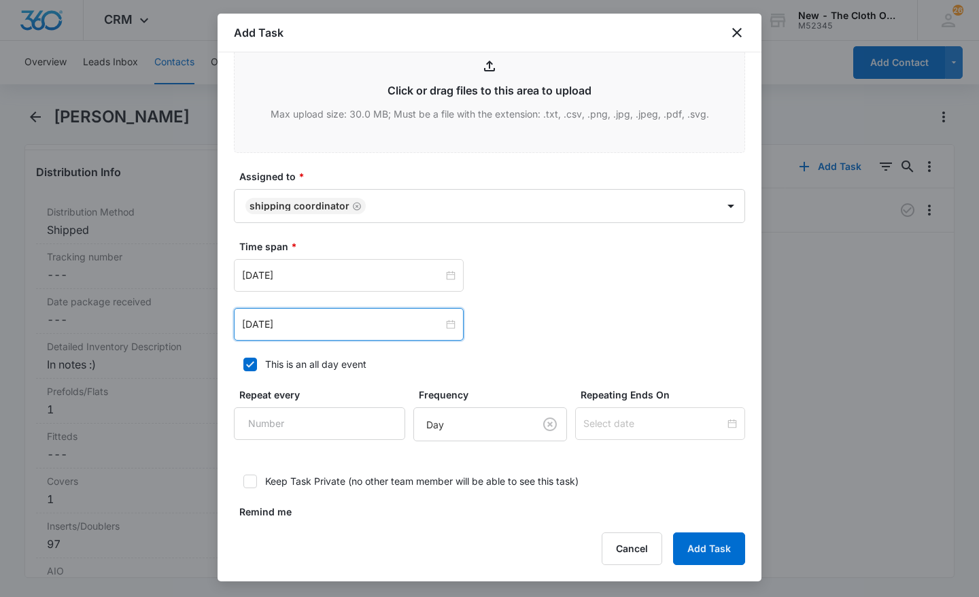
scroll to position [758, 0]
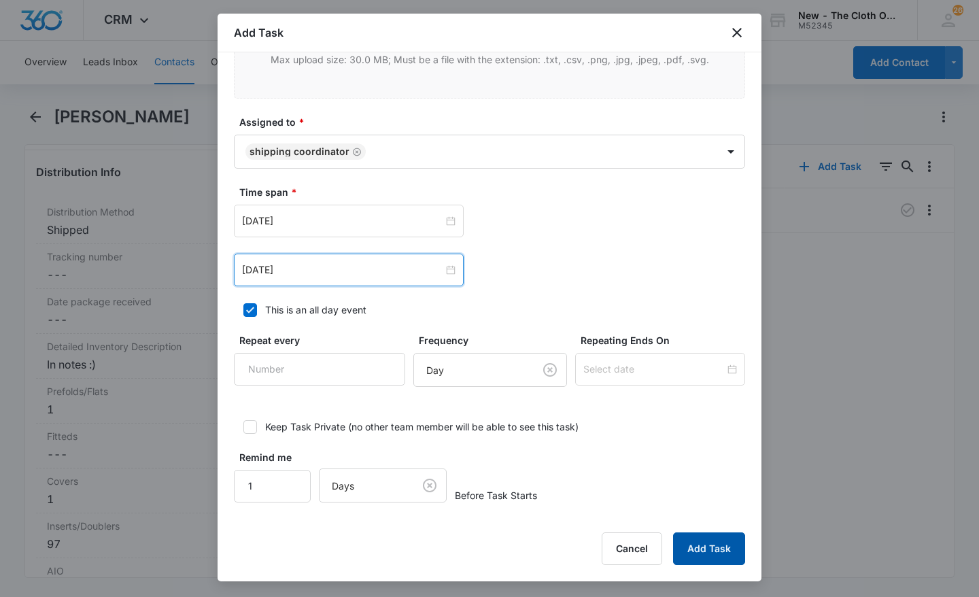
click at [718, 545] on button "Add Task" at bounding box center [709, 548] width 72 height 33
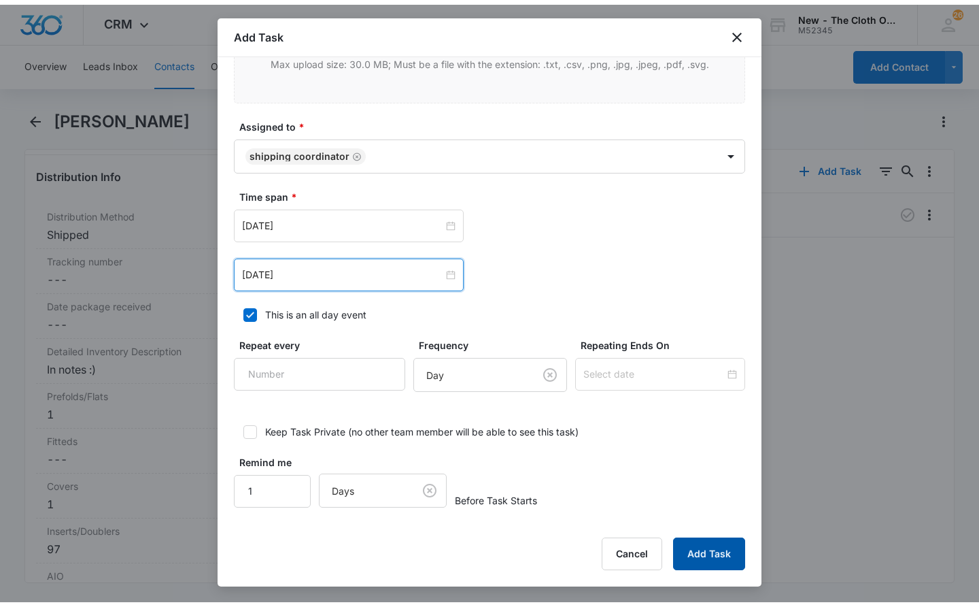
scroll to position [0, 0]
